Goal: Use online tool/utility: Utilize a website feature to perform a specific function

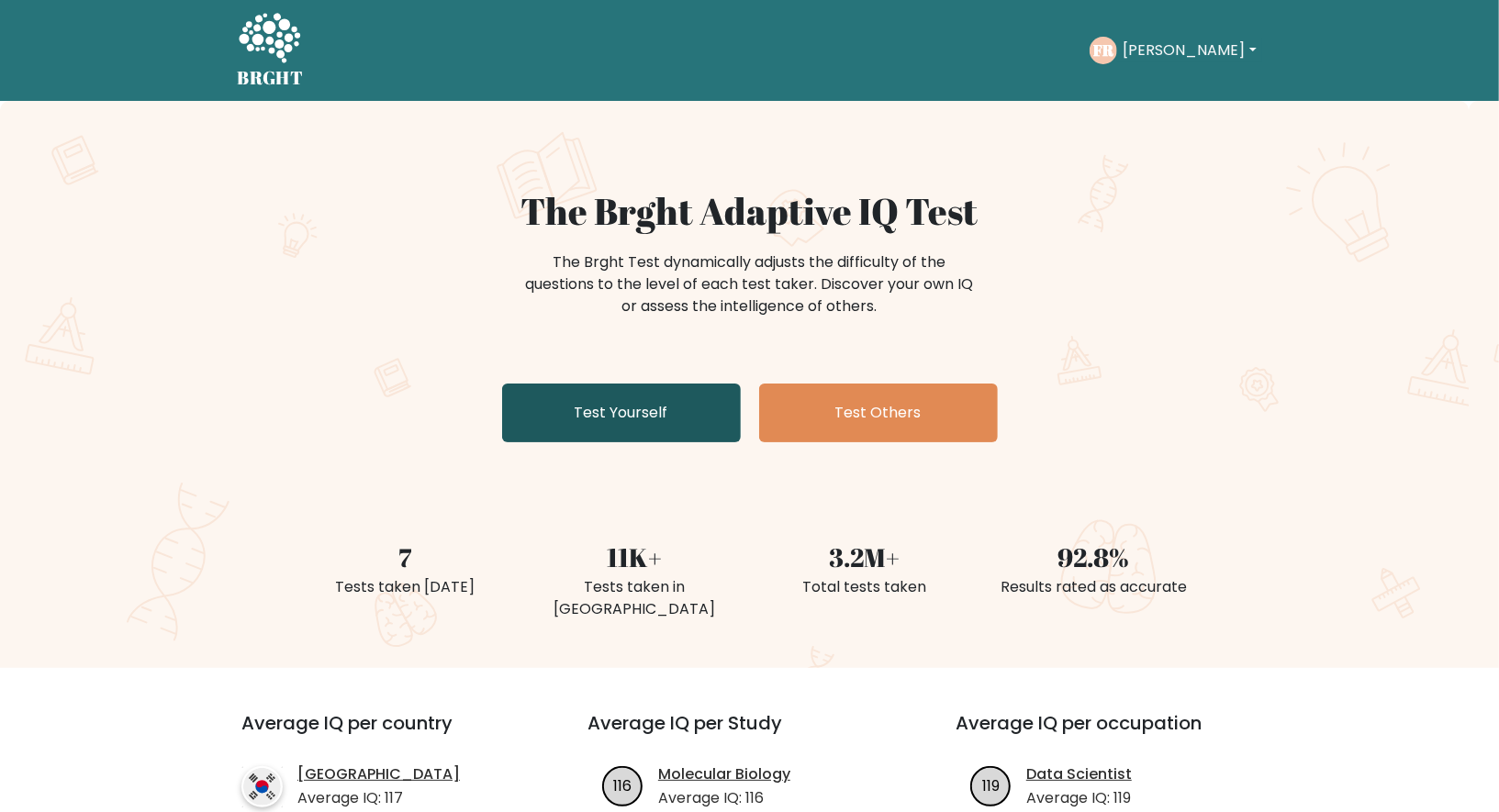
click at [631, 398] on link "Test Yourself" at bounding box center [621, 413] width 239 height 59
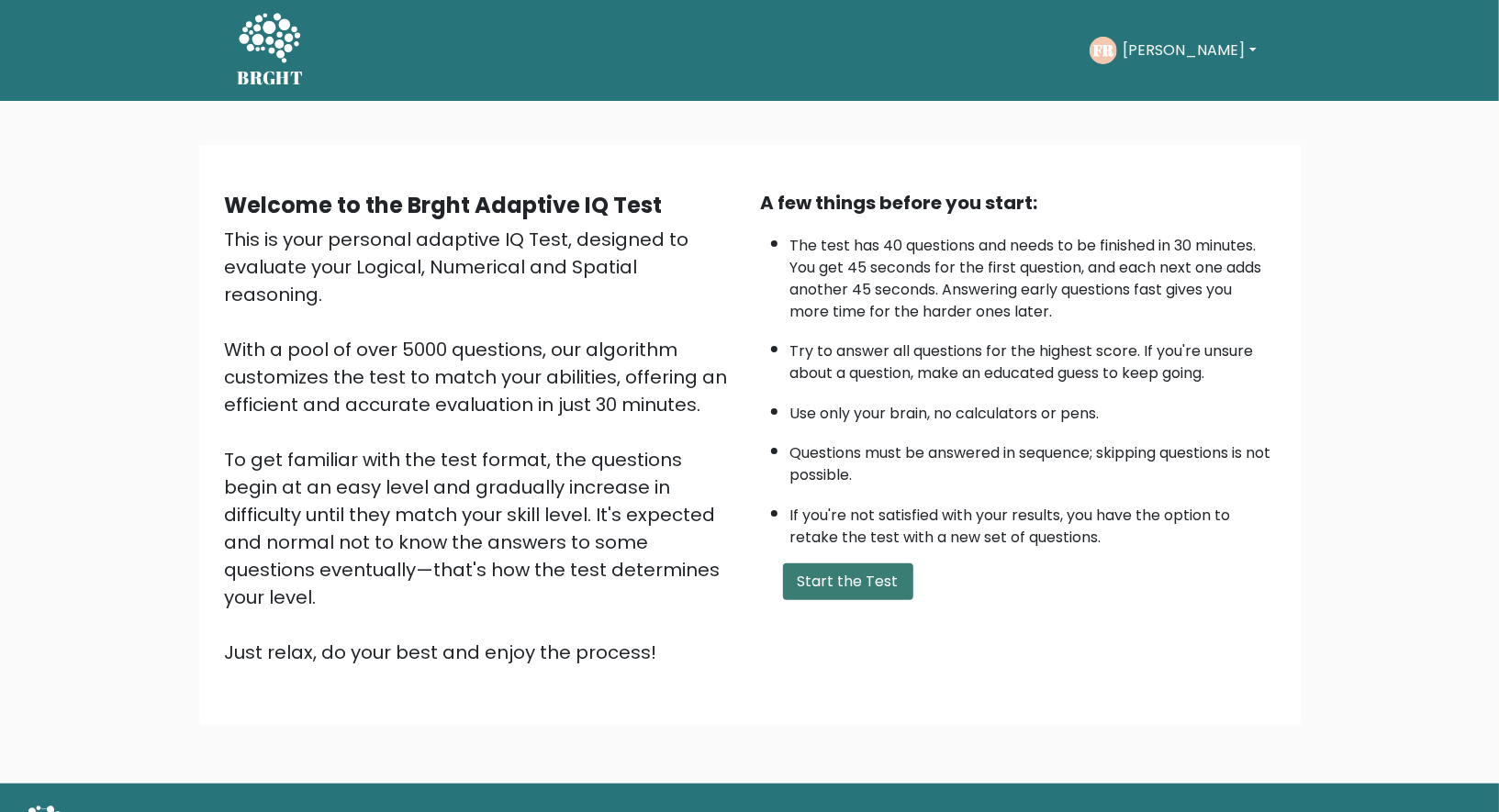
click at [882, 565] on button "Start the Test" at bounding box center [848, 581] width 131 height 37
